Goal: Navigation & Orientation: Find specific page/section

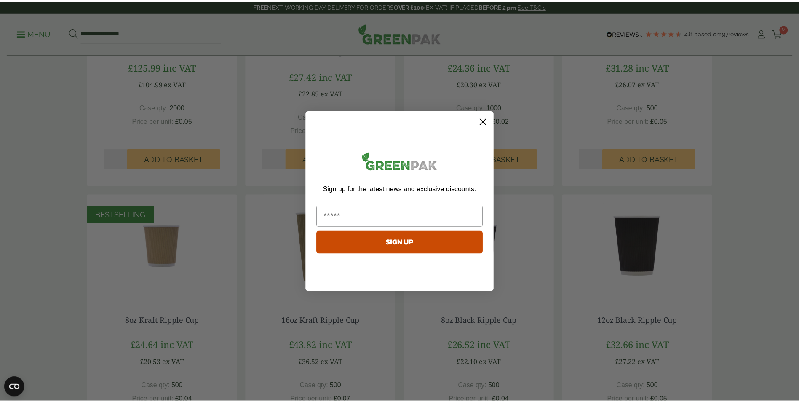
scroll to position [253, 0]
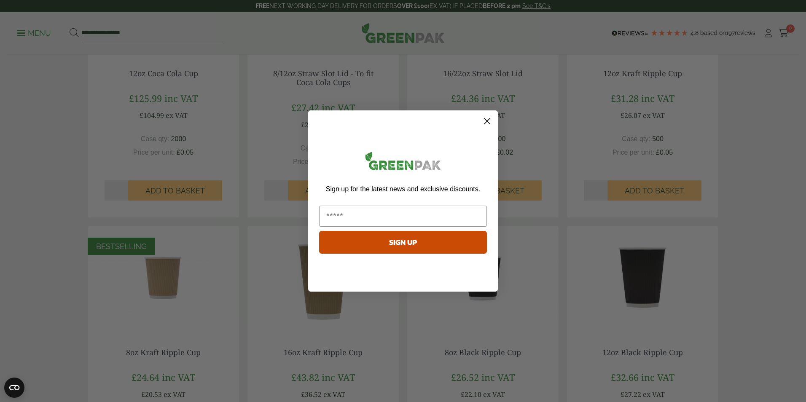
click at [486, 121] on circle "Close dialog" at bounding box center [487, 121] width 14 height 14
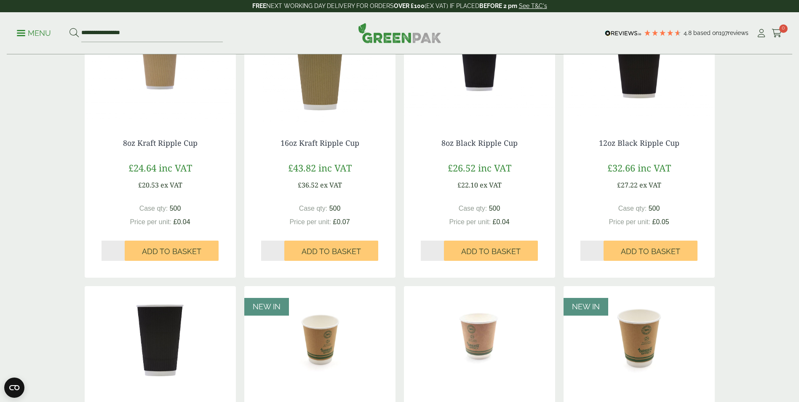
scroll to position [716, 0]
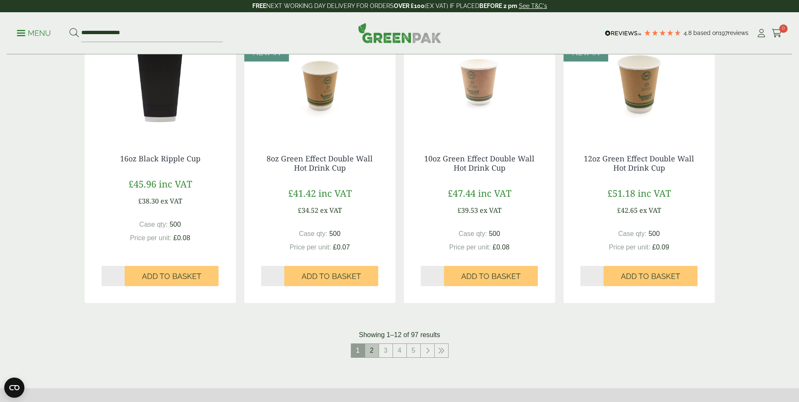
click at [371, 350] on link "2" at bounding box center [371, 350] width 13 height 13
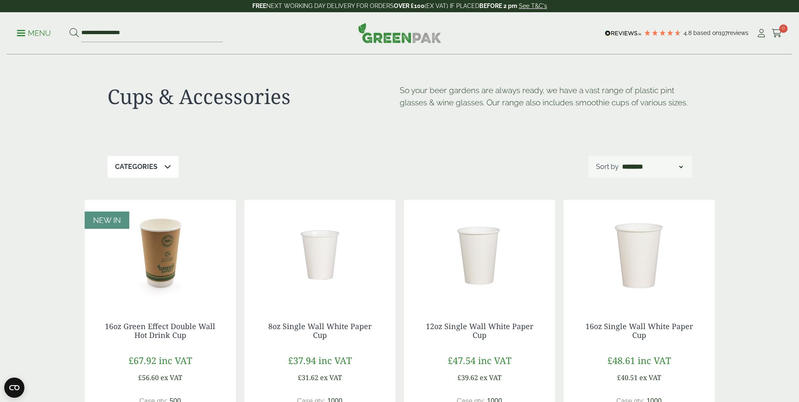
click at [167, 168] on icon at bounding box center [167, 166] width 7 height 7
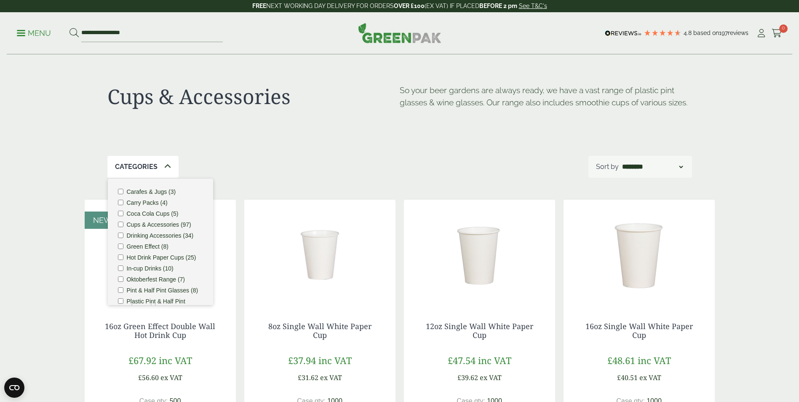
click at [167, 168] on icon at bounding box center [167, 166] width 7 height 7
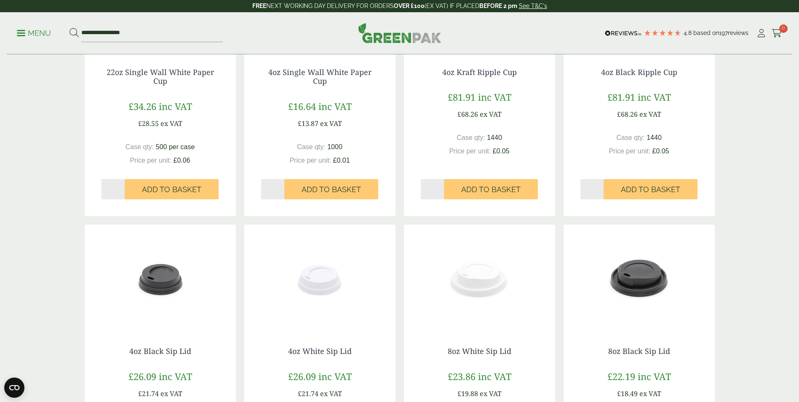
scroll to position [716, 0]
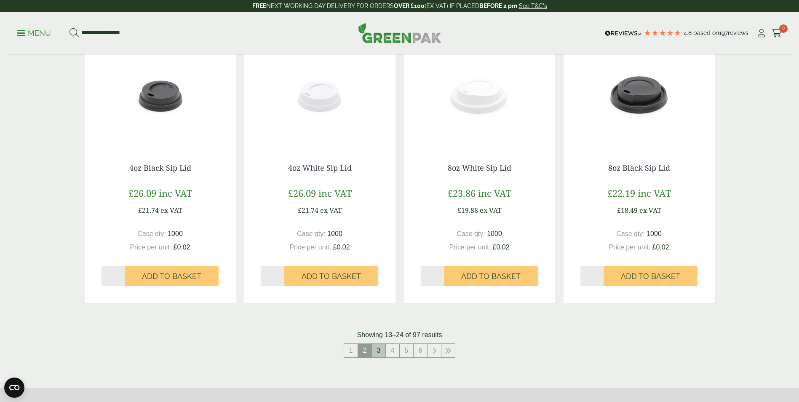
click at [381, 351] on link "3" at bounding box center [378, 350] width 13 height 13
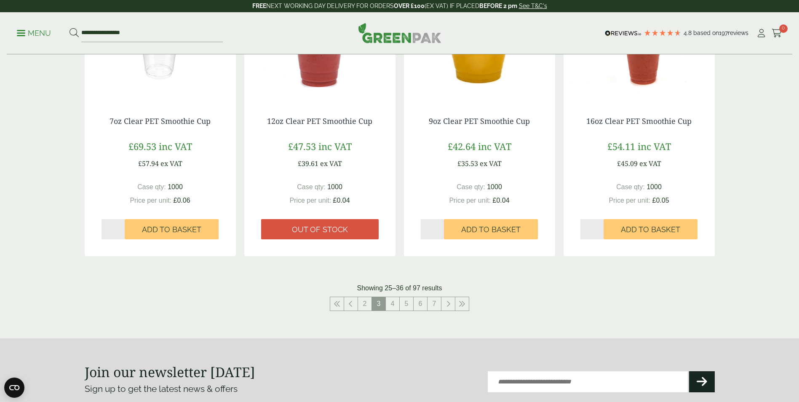
scroll to position [801, 0]
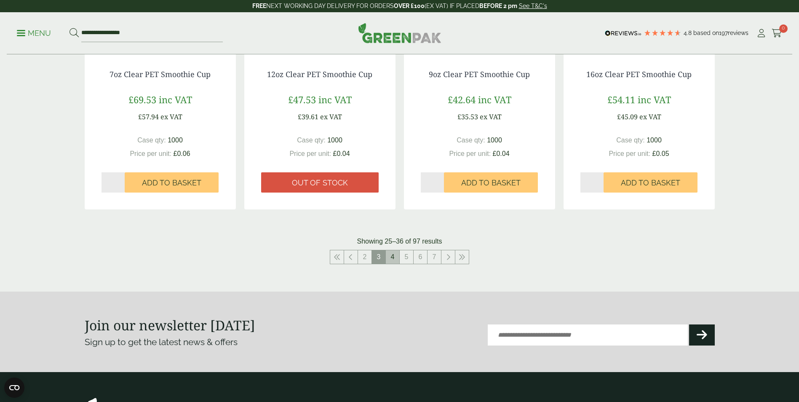
click at [397, 260] on link "4" at bounding box center [392, 256] width 13 height 13
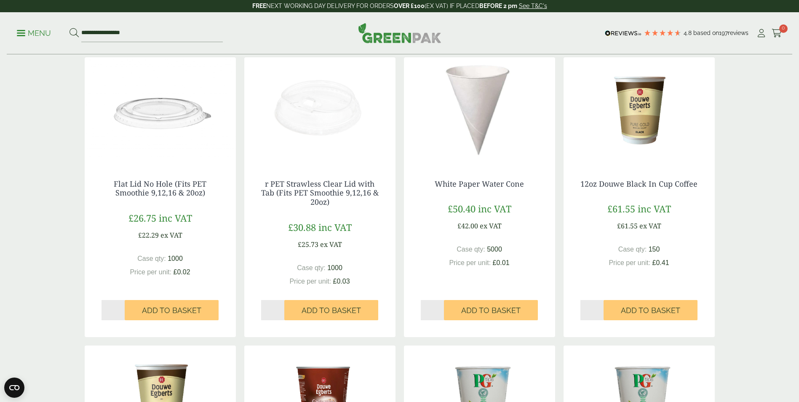
scroll to position [716, 0]
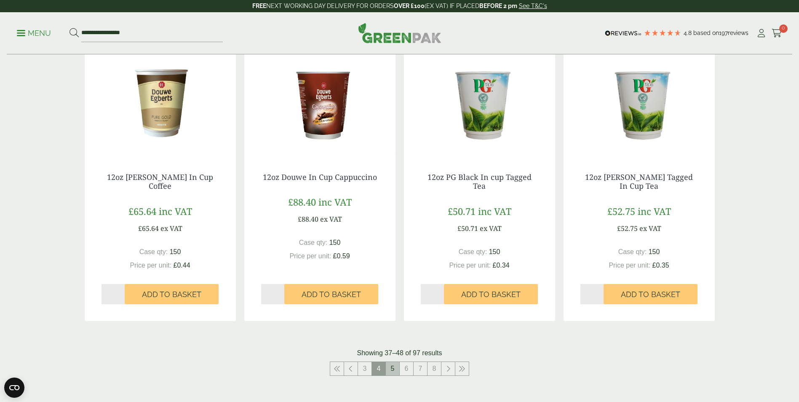
click at [393, 369] on link "5" at bounding box center [392, 368] width 13 height 13
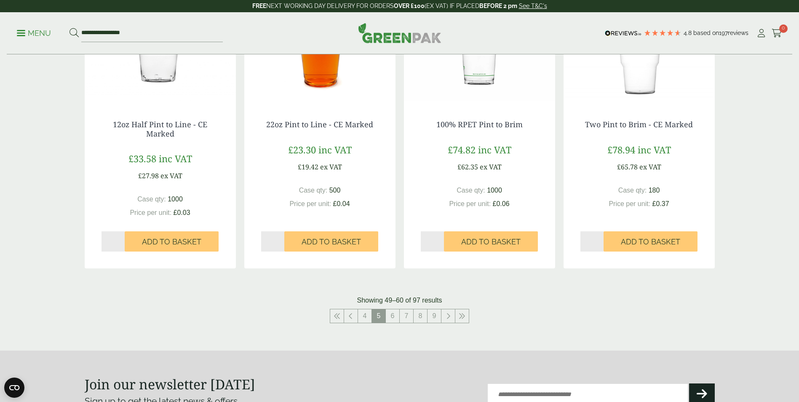
scroll to position [885, 0]
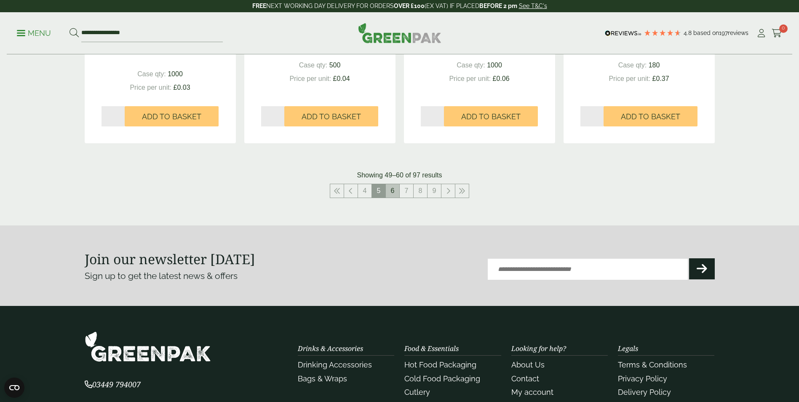
click at [393, 190] on link "6" at bounding box center [392, 190] width 13 height 13
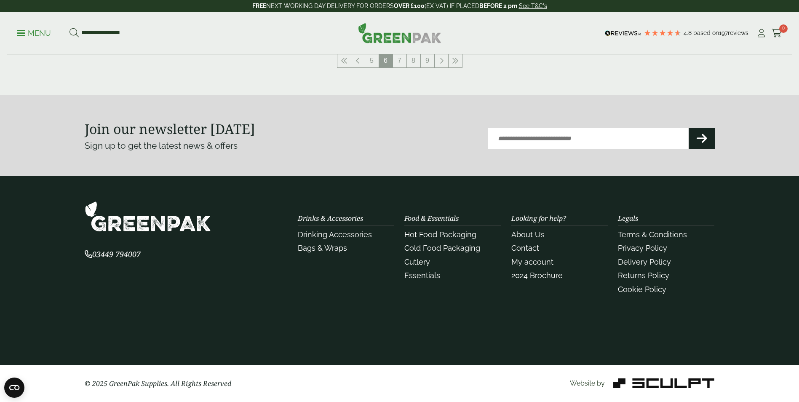
scroll to position [856, 0]
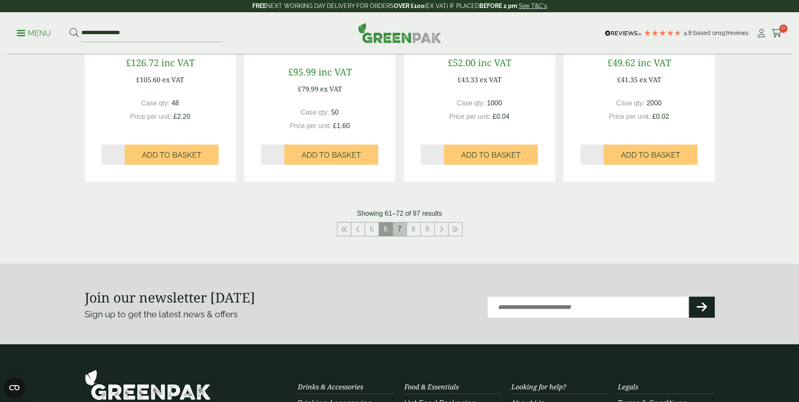
click at [397, 231] on link "7" at bounding box center [399, 229] width 13 height 13
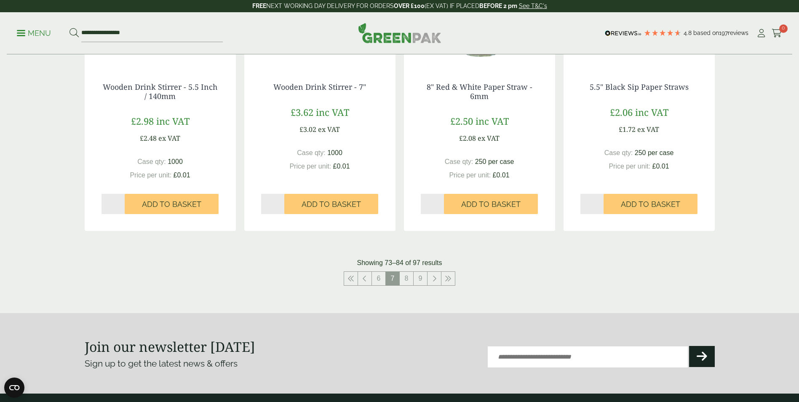
scroll to position [927, 0]
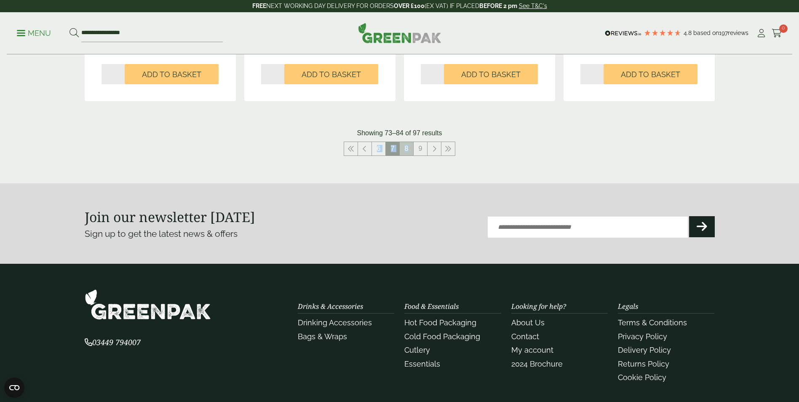
drag, startPoint x: 406, startPoint y: 141, endPoint x: 408, endPoint y: 145, distance: 4.7
drag, startPoint x: 408, startPoint y: 145, endPoint x: 403, endPoint y: 179, distance: 34.2
click at [401, 150] on link "8" at bounding box center [406, 148] width 13 height 13
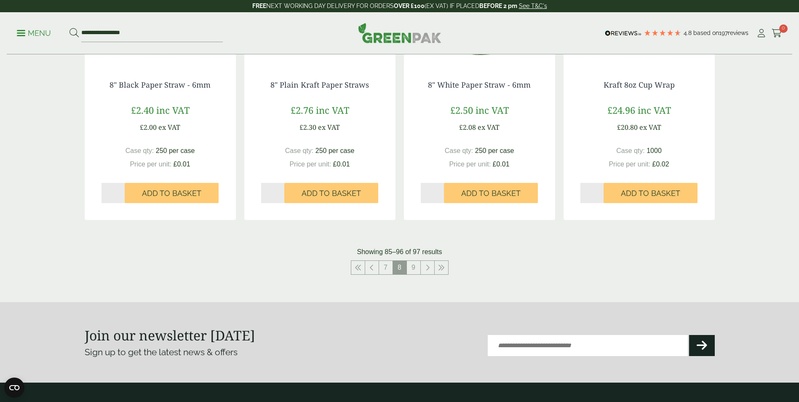
scroll to position [922, 0]
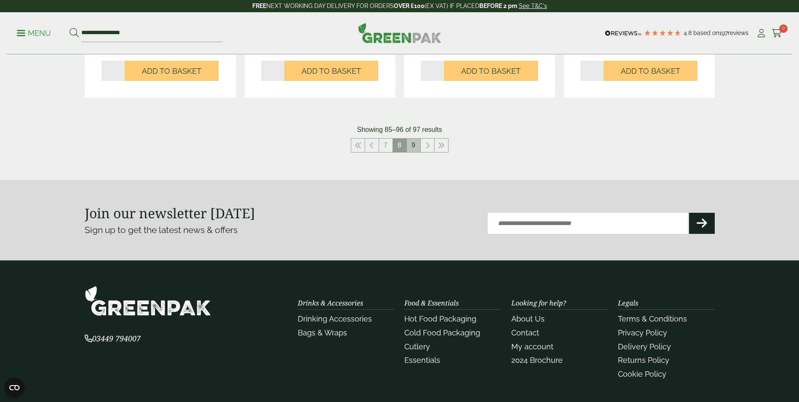
click at [413, 145] on link "9" at bounding box center [413, 145] width 13 height 13
